Goal: Transaction & Acquisition: Purchase product/service

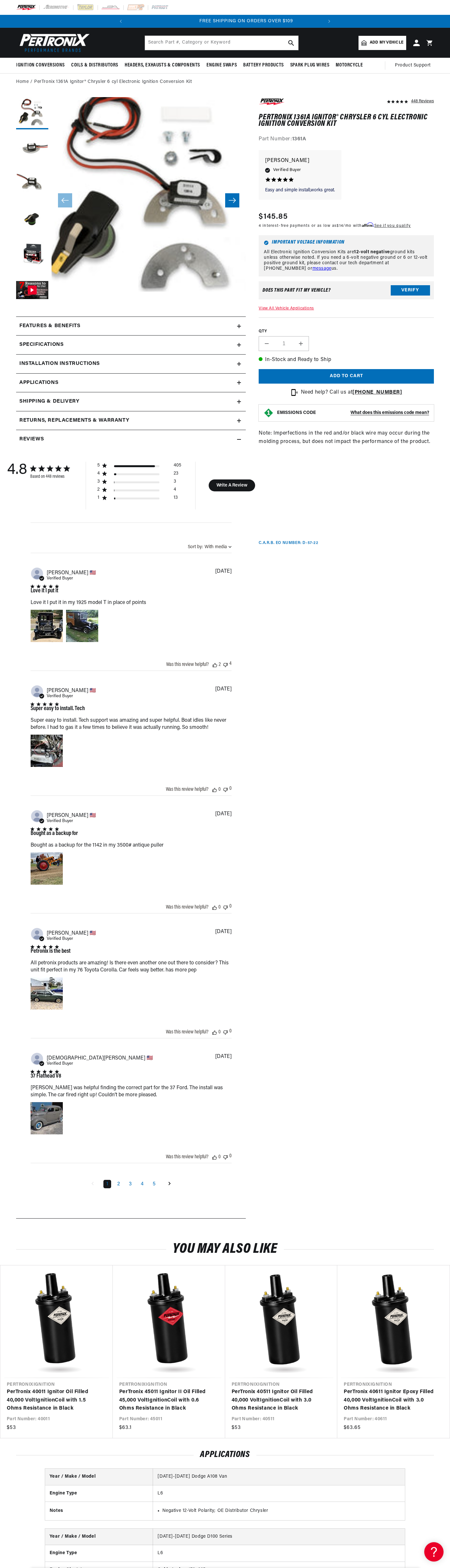
scroll to position [0, 196]
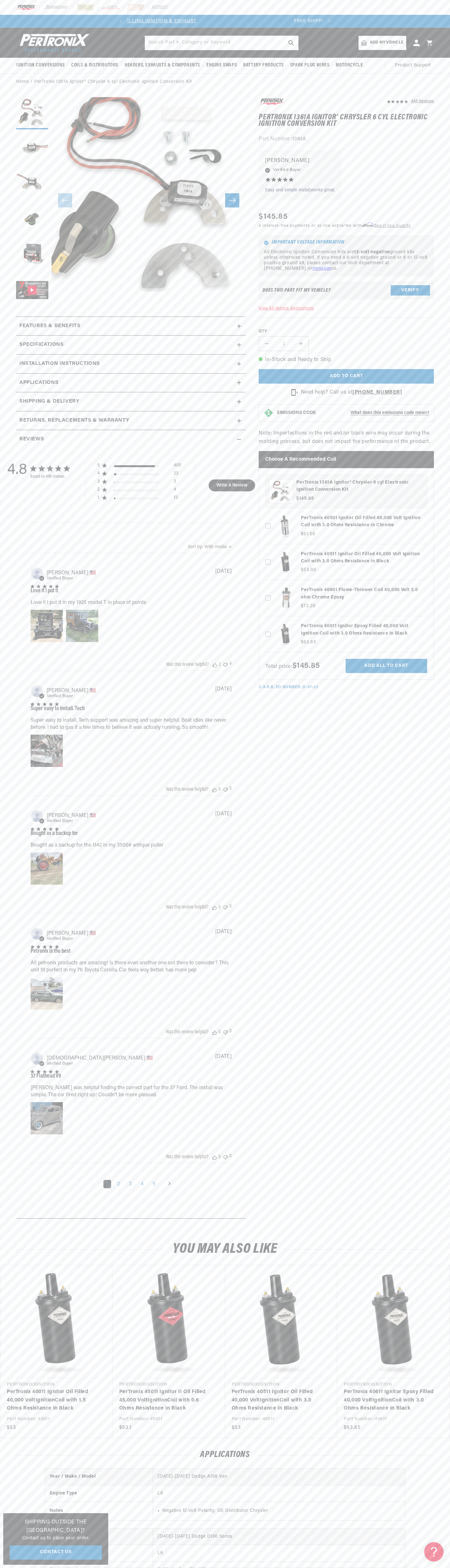
click at [163, 20] on link "SHOP BEST SELLING IGNITION & EXHAUST" at bounding box center [145, 21] width 102 height 5
click at [441, 1567] on html "Skip to content Your cart Your cart is empty Get the right parts the first time…" at bounding box center [225, 784] width 450 height 1568
click at [24, 1567] on html "Skip to content Your cart Your cart is empty Get the right parts the first time…" at bounding box center [225, 784] width 450 height 1568
click at [14, 231] on section "448 Reviews" at bounding box center [225, 660] width 450 height 1138
